Goal: Task Accomplishment & Management: Use online tool/utility

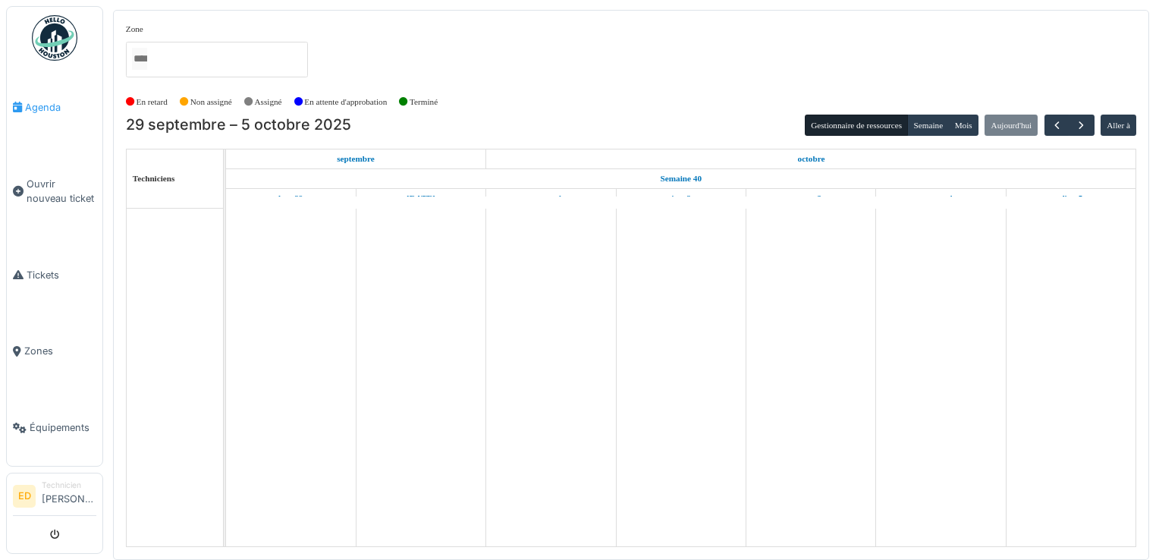
drag, startPoint x: 0, startPoint y: 0, endPoint x: 51, endPoint y: 105, distance: 117.1
click at [51, 105] on span "Agenda" at bounding box center [60, 107] width 71 height 14
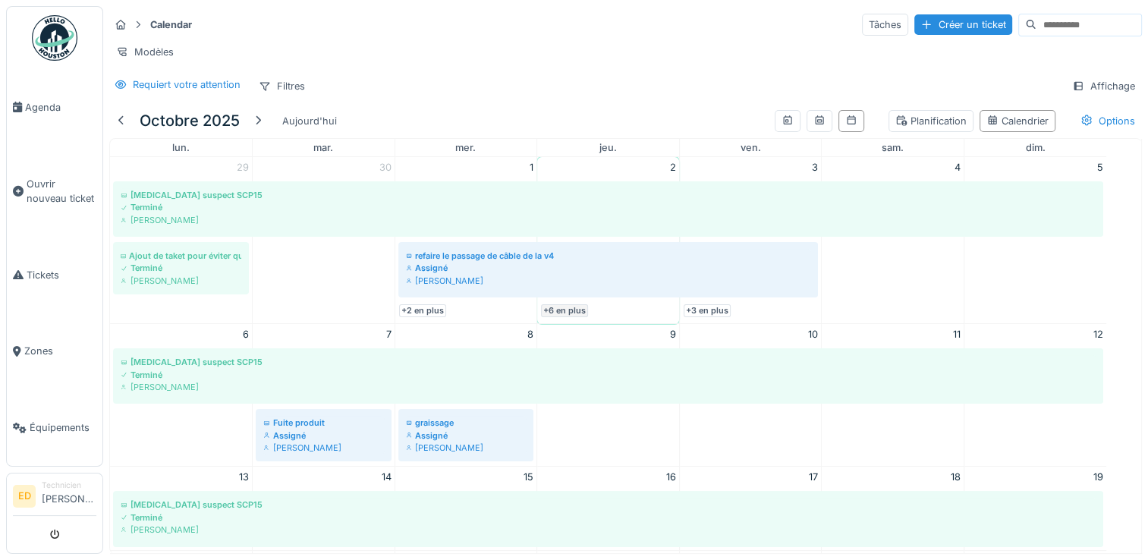
click at [579, 317] on link "+6 en plus" at bounding box center [564, 310] width 47 height 13
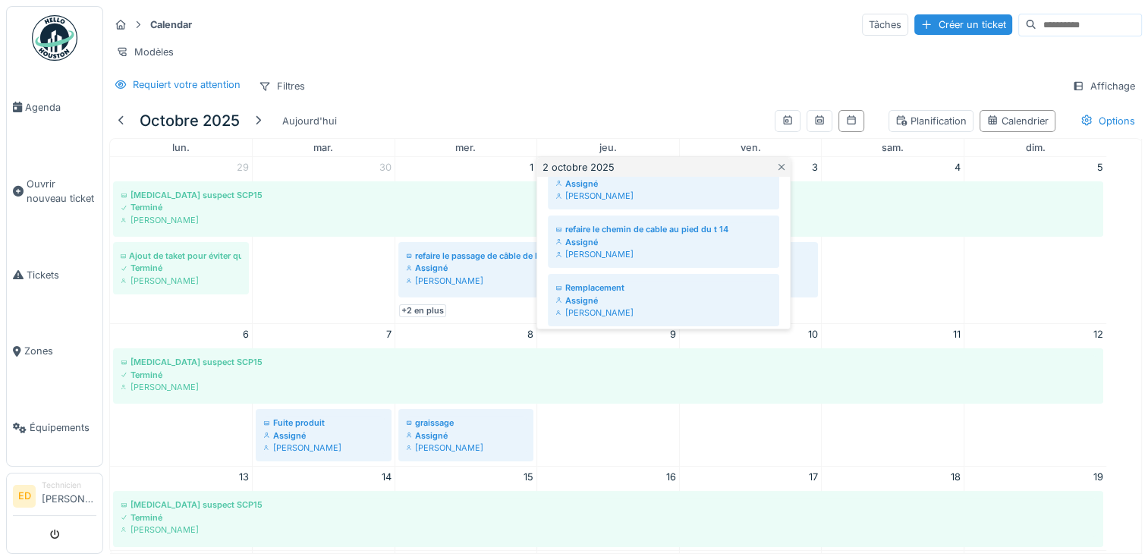
scroll to position [303, 0]
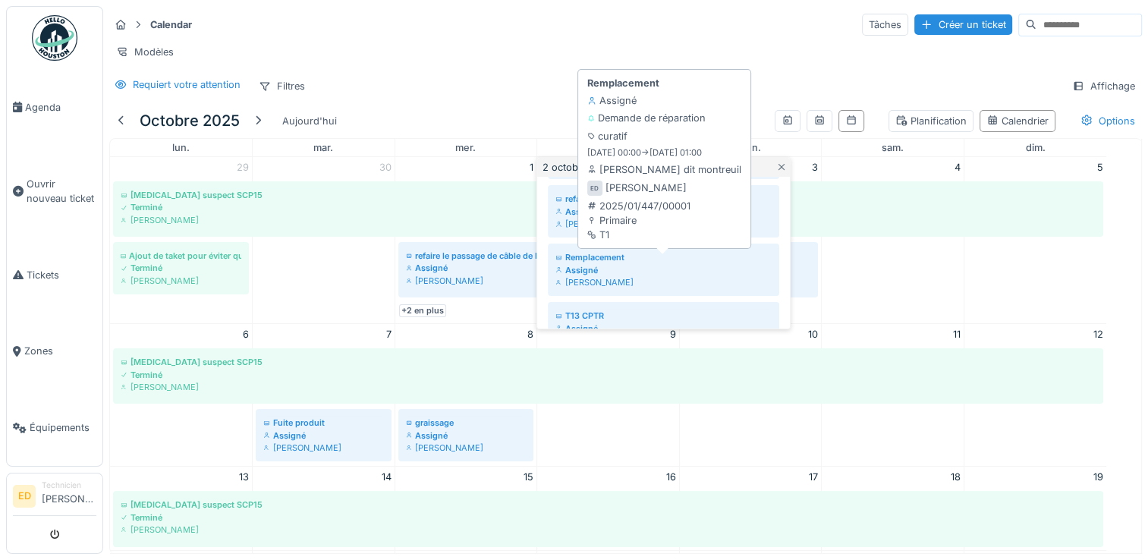
click at [719, 288] on div "[PERSON_NAME]" at bounding box center [663, 282] width 216 height 12
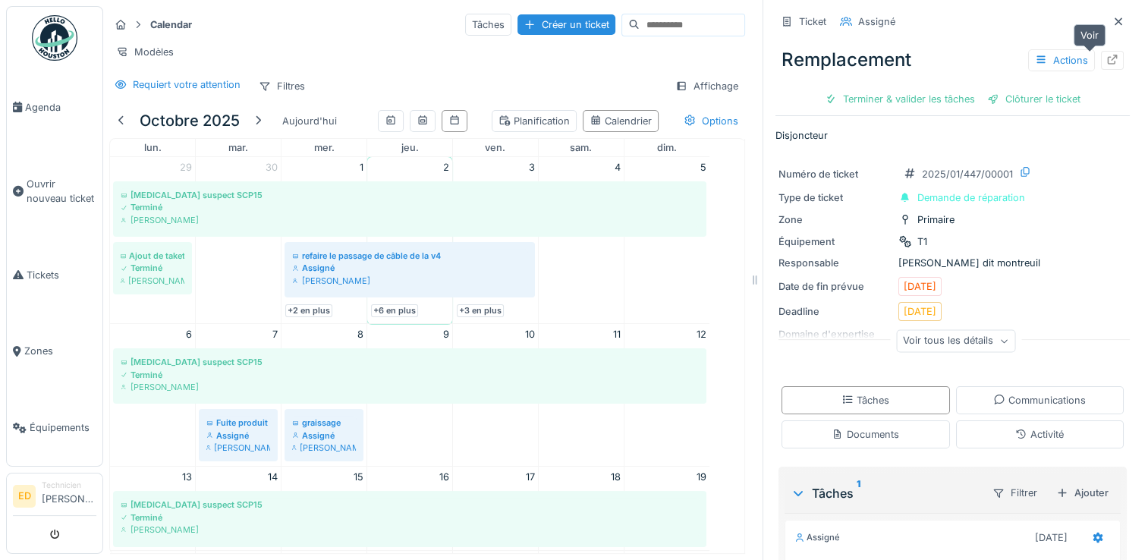
click at [1106, 55] on icon at bounding box center [1112, 60] width 12 height 10
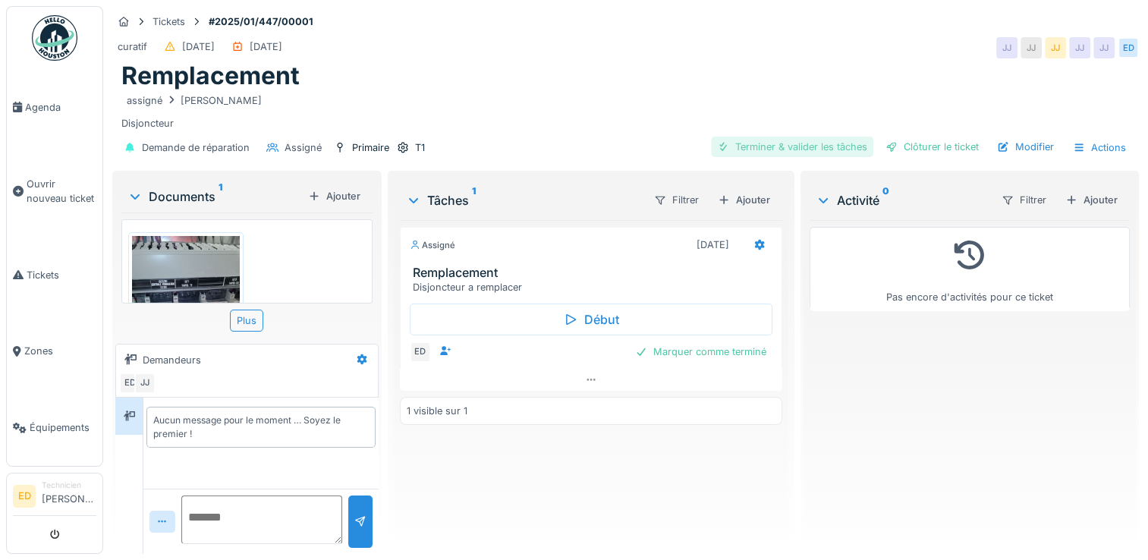
click at [786, 144] on div "Terminer & valider les tâches" at bounding box center [792, 147] width 162 height 20
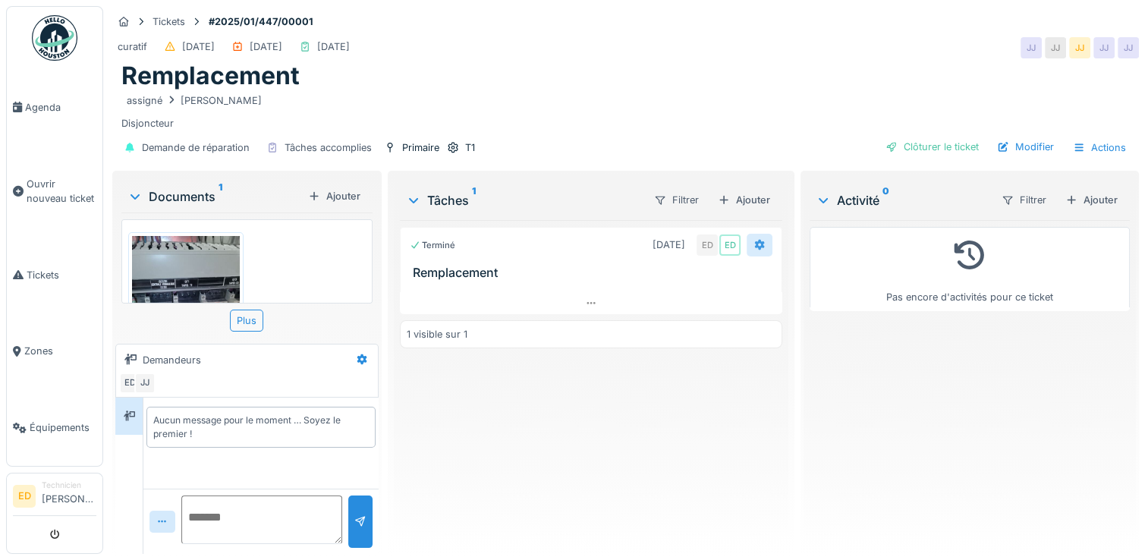
click at [755, 246] on icon at bounding box center [760, 245] width 10 height 11
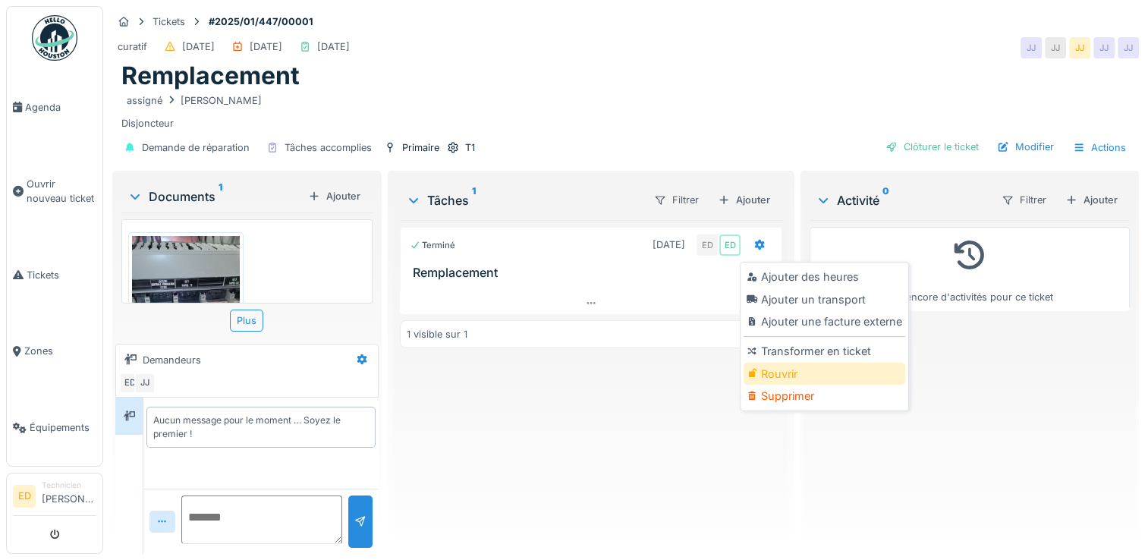
click at [800, 370] on div "Rouvrir" at bounding box center [824, 374] width 162 height 23
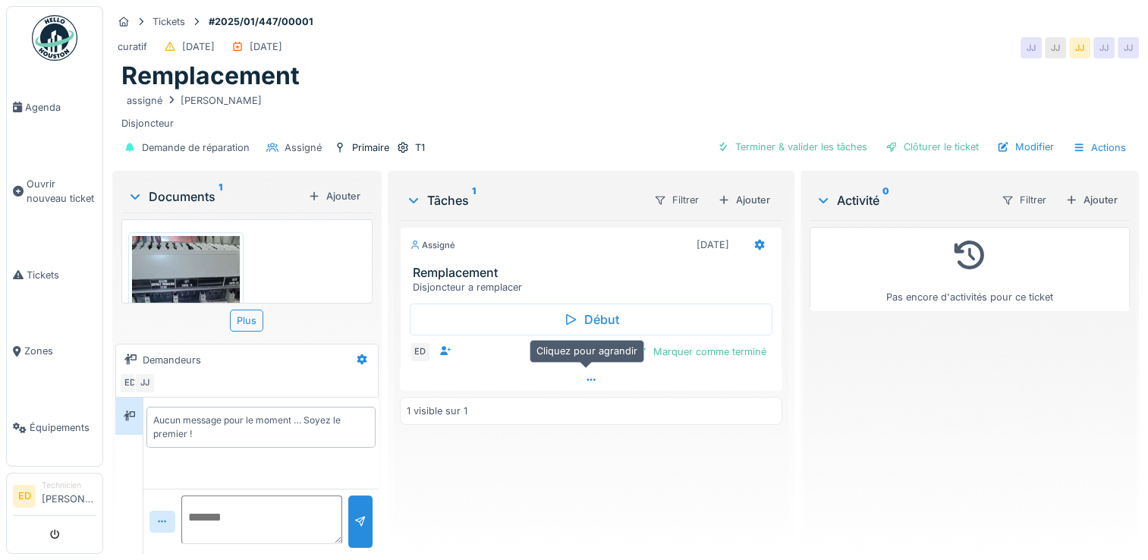
click at [586, 383] on div at bounding box center [591, 380] width 382 height 22
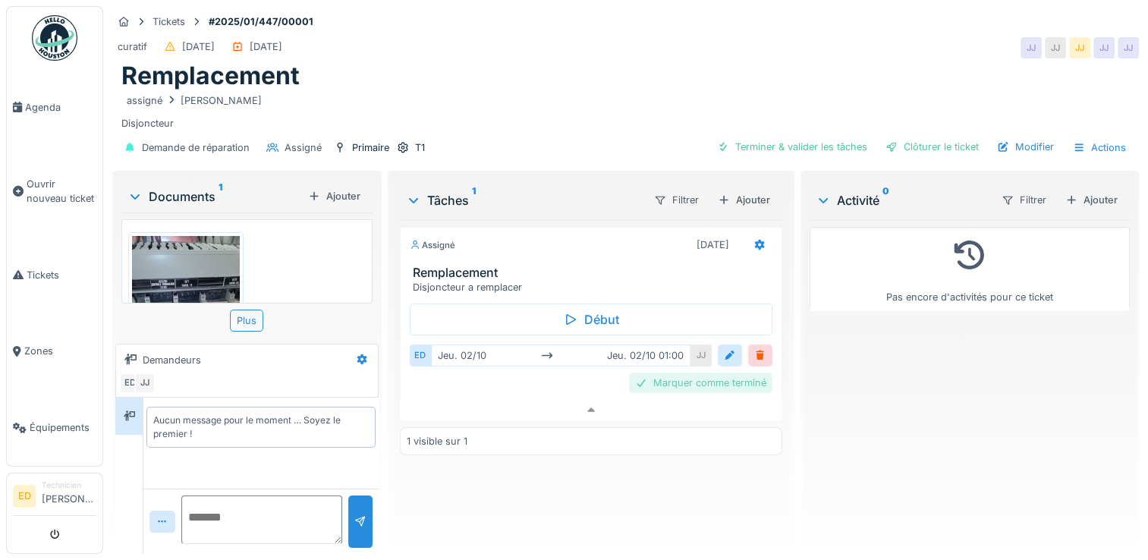
click at [679, 372] on div "Marquer comme terminé" at bounding box center [700, 382] width 143 height 20
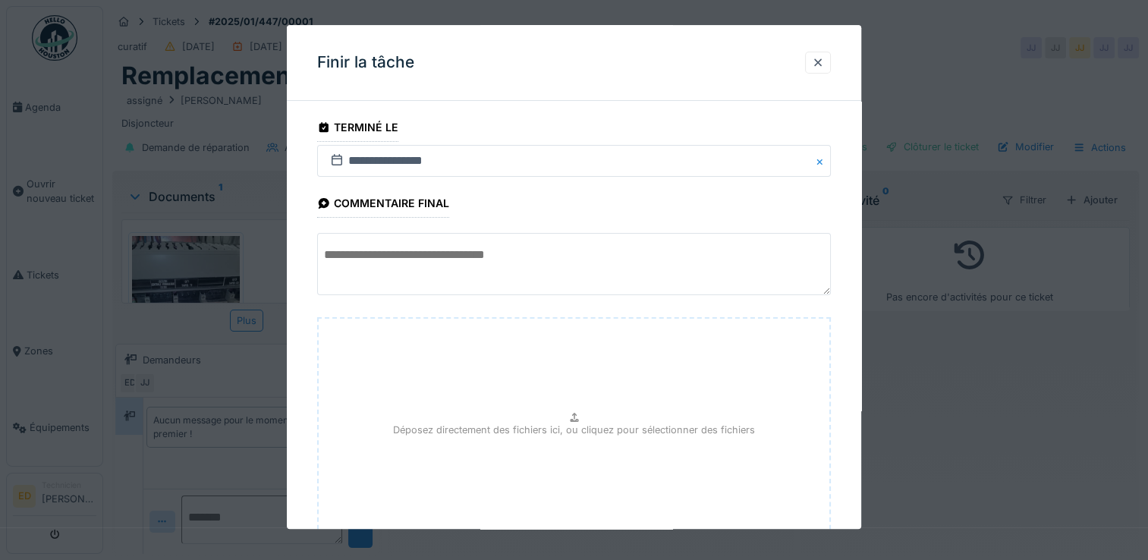
click at [645, 409] on div "Déposez directement des fichiers ici, ou cliquez pour sélectionner des fichiers" at bounding box center [574, 432] width 514 height 228
click at [610, 405] on div "Déposez directement des fichiers ici, ou cliquez pour sélectionner des fichiers" at bounding box center [574, 432] width 514 height 228
click at [252, 140] on div at bounding box center [574, 280] width 1148 height 560
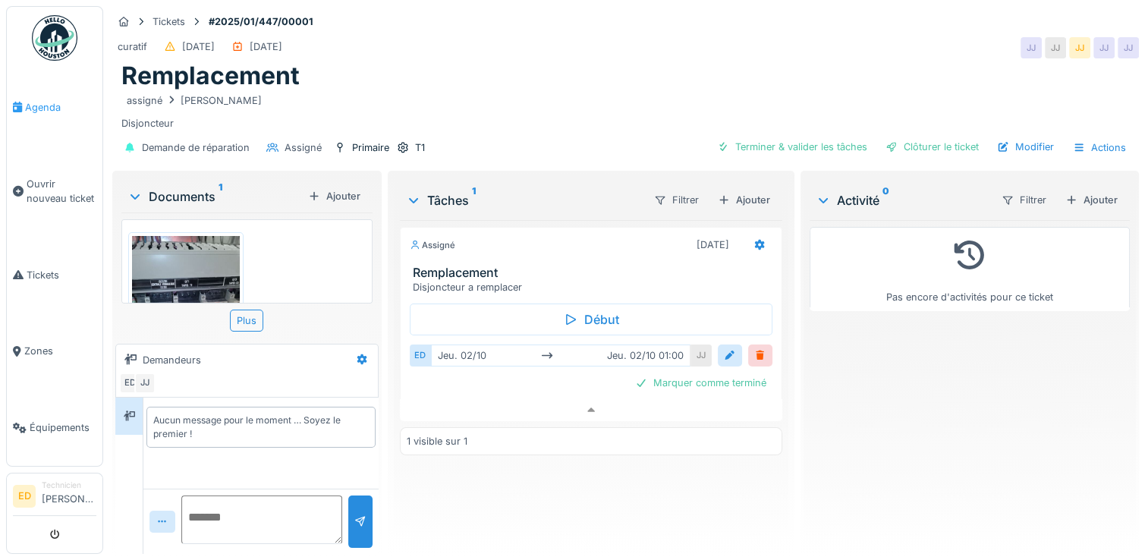
click at [63, 112] on span "Agenda" at bounding box center [60, 107] width 71 height 14
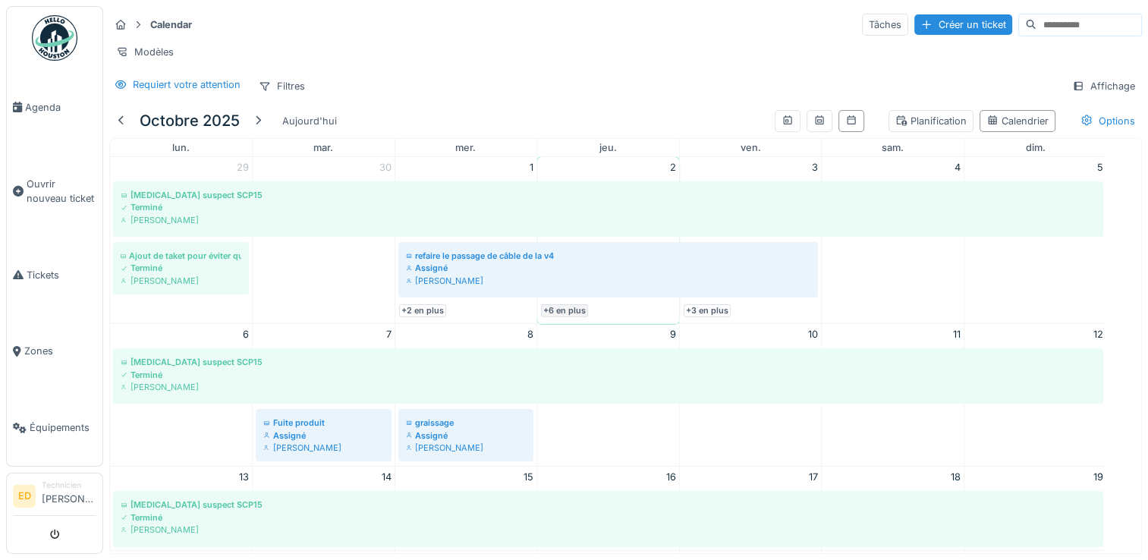
click at [568, 315] on link "+6 en plus" at bounding box center [564, 310] width 47 height 13
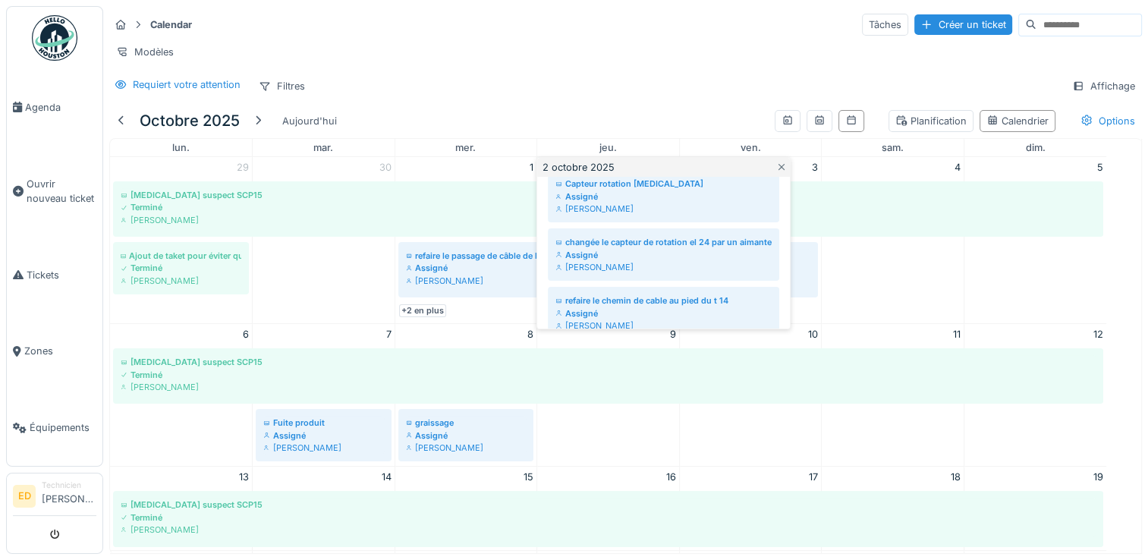
scroll to position [232, 0]
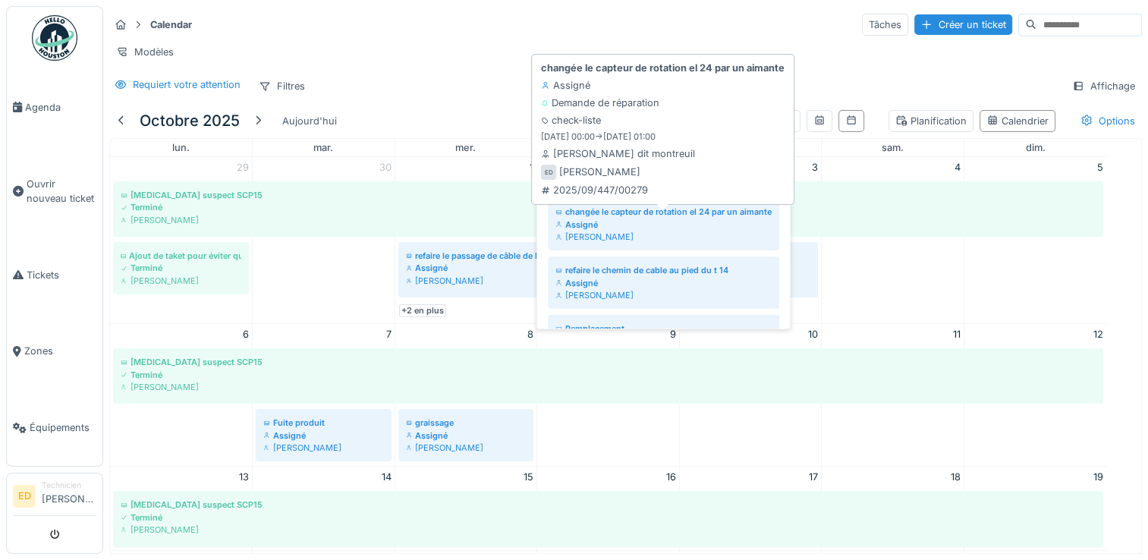
click at [694, 218] on div "changée le capteur de rotation el 24 par un aimante" at bounding box center [663, 212] width 216 height 12
